Goal: Task Accomplishment & Management: Complete application form

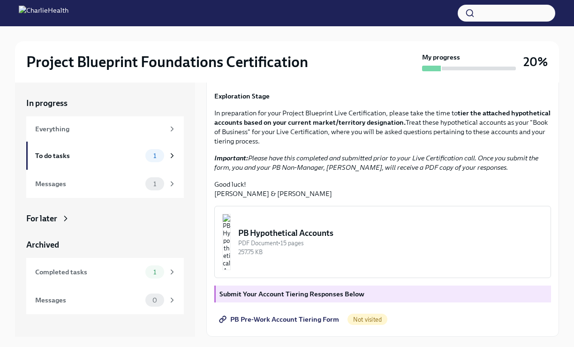
scroll to position [141, 0]
click at [231, 270] on img "button" at bounding box center [226, 242] width 8 height 56
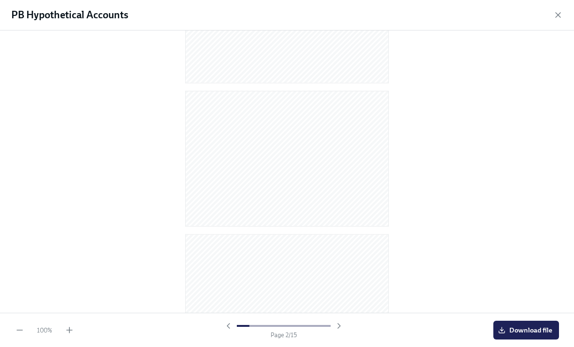
scroll to position [0, 0]
click at [562, 16] on icon "button" at bounding box center [558, 14] width 9 height 9
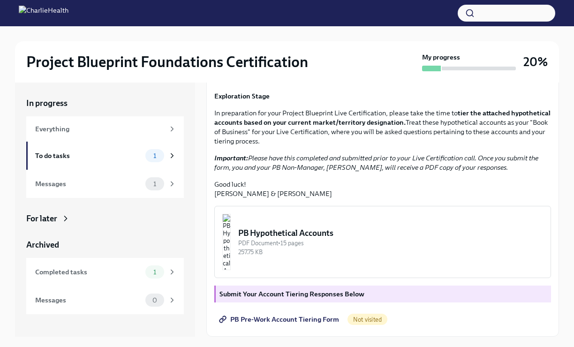
scroll to position [16, 0]
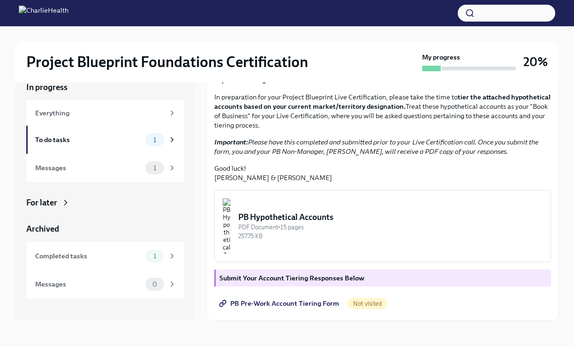
click at [291, 304] on span "PB Pre-Work Account Tiering Form" at bounding box center [280, 303] width 118 height 9
click at [266, 302] on span "PB Pre-Work Account Tiering Form" at bounding box center [280, 303] width 118 height 9
click at [231, 219] on img "button" at bounding box center [226, 226] width 8 height 56
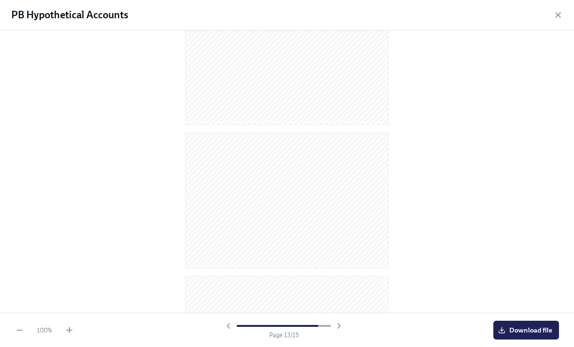
scroll to position [1795, 0]
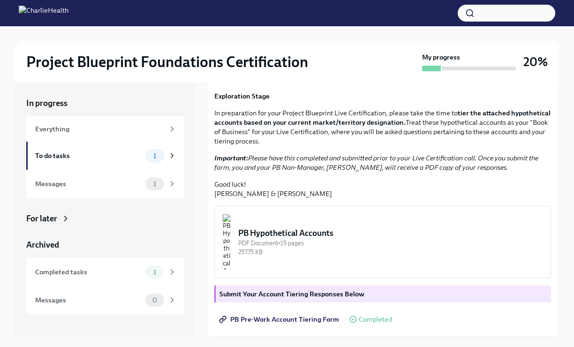
scroll to position [142, 0]
click at [121, 184] on div "Messages" at bounding box center [88, 184] width 107 height 10
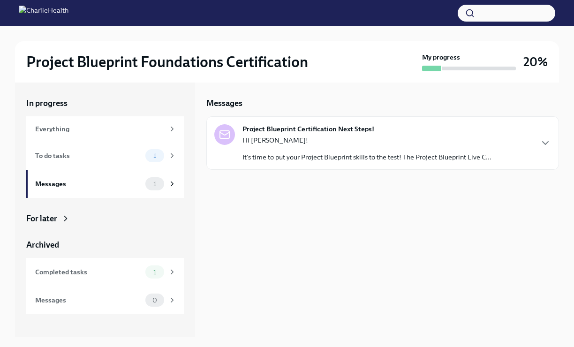
click at [369, 153] on p "It's time to put your Project Blueprint skills to the test! The Project Bluepri…" at bounding box center [367, 157] width 249 height 9
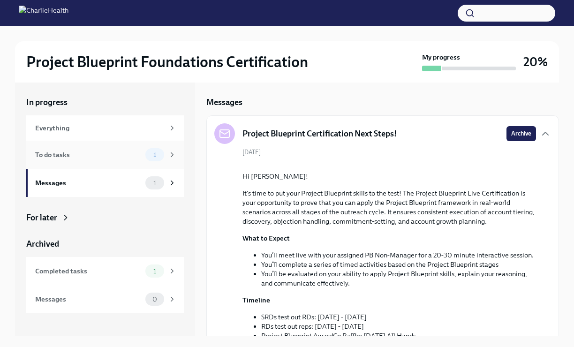
click at [116, 158] on div "To do tasks" at bounding box center [88, 155] width 107 height 10
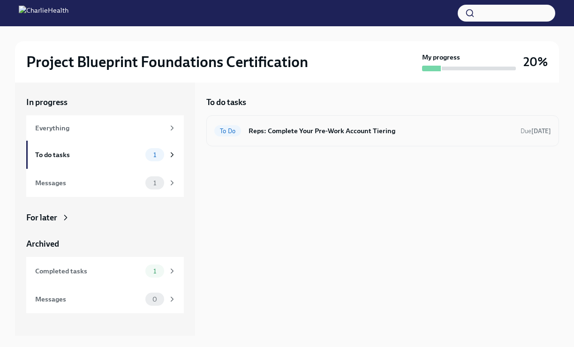
click at [300, 134] on h6 "Reps: Complete Your Pre-Work Account Tiering" at bounding box center [381, 131] width 265 height 10
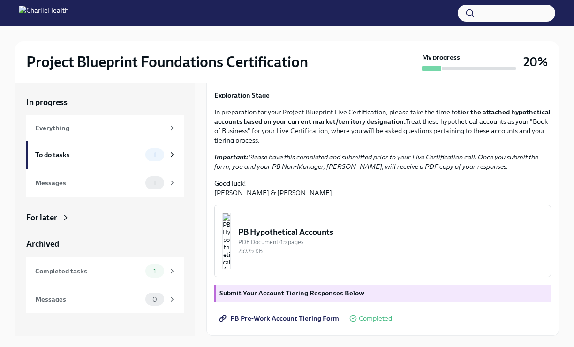
scroll to position [163, 0]
click at [122, 166] on div "To do tasks 1" at bounding box center [105, 155] width 158 height 28
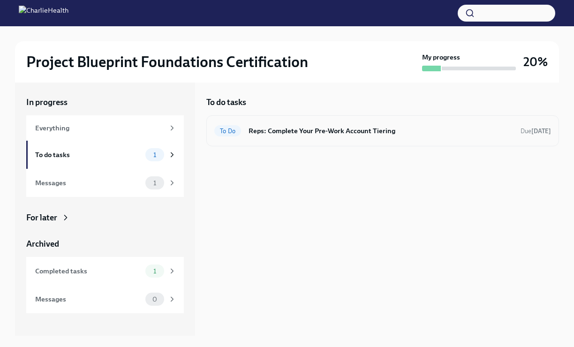
click at [369, 131] on h6 "Reps: Complete Your Pre-Work Account Tiering" at bounding box center [381, 131] width 265 height 10
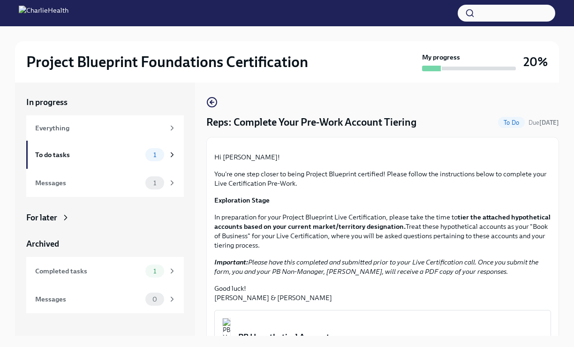
scroll to position [187, 0]
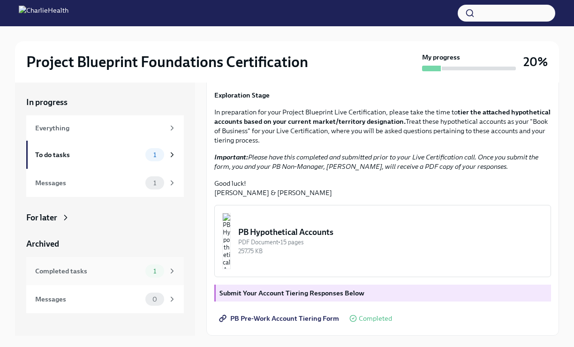
click at [93, 276] on div "Completed tasks 1" at bounding box center [105, 271] width 141 height 13
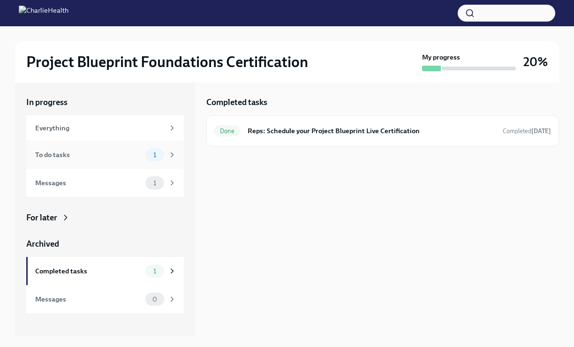
click at [106, 161] on div "To do tasks 1" at bounding box center [105, 155] width 158 height 28
click at [353, 132] on h6 "Reps: Complete Your Pre-Work Account Tiering" at bounding box center [381, 131] width 265 height 10
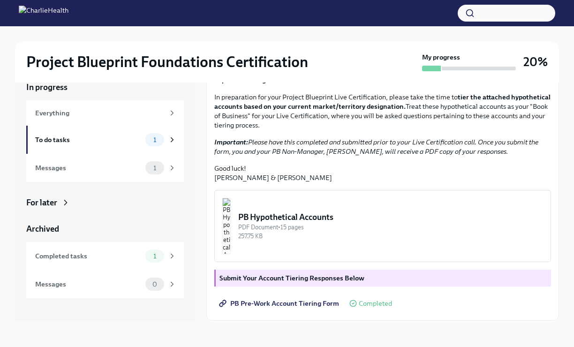
scroll to position [187, 0]
click at [91, 257] on div "Completed tasks" at bounding box center [88, 256] width 107 height 10
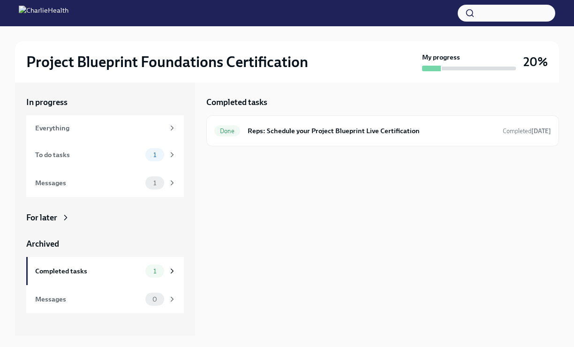
scroll to position [1, 0]
